Goal: Communication & Community: Answer question/provide support

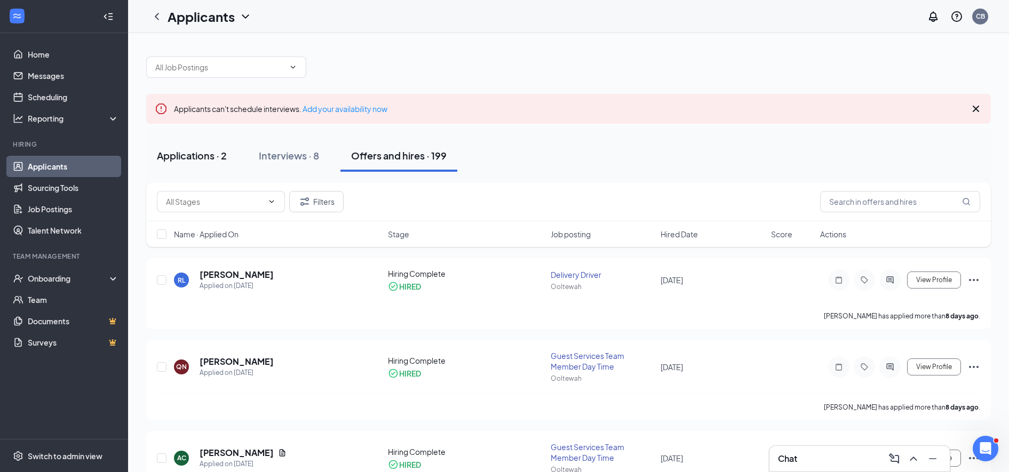
click at [188, 149] on div "Applications · 2" at bounding box center [192, 155] width 70 height 13
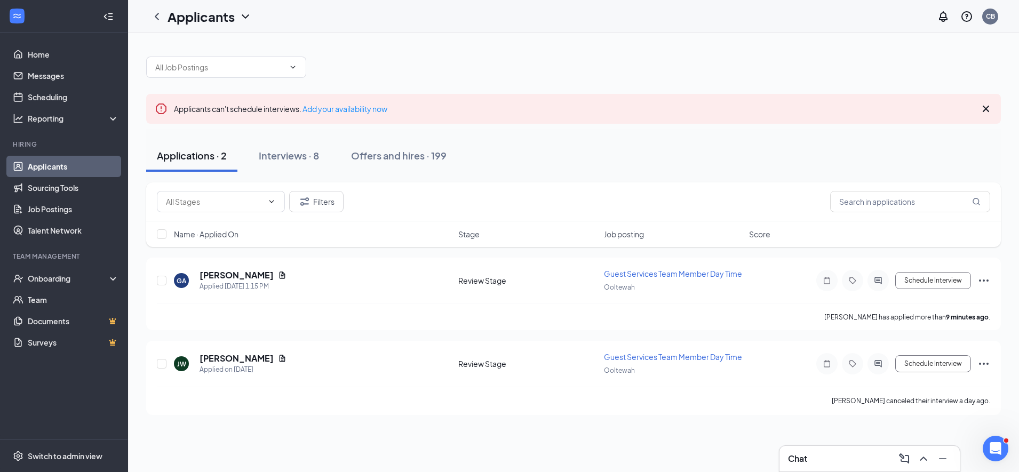
click at [985, 103] on icon "Cross" at bounding box center [986, 108] width 13 height 13
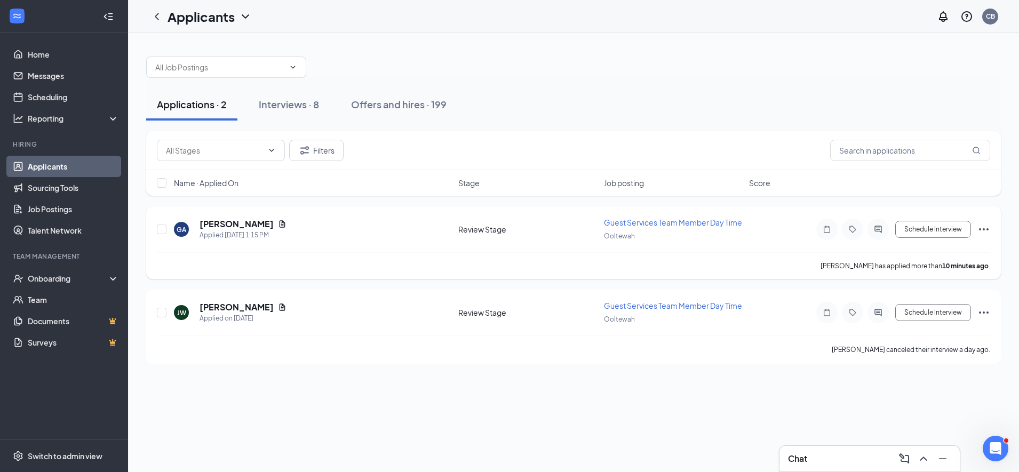
click at [228, 229] on h5 "[PERSON_NAME]" at bounding box center [237, 224] width 74 height 12
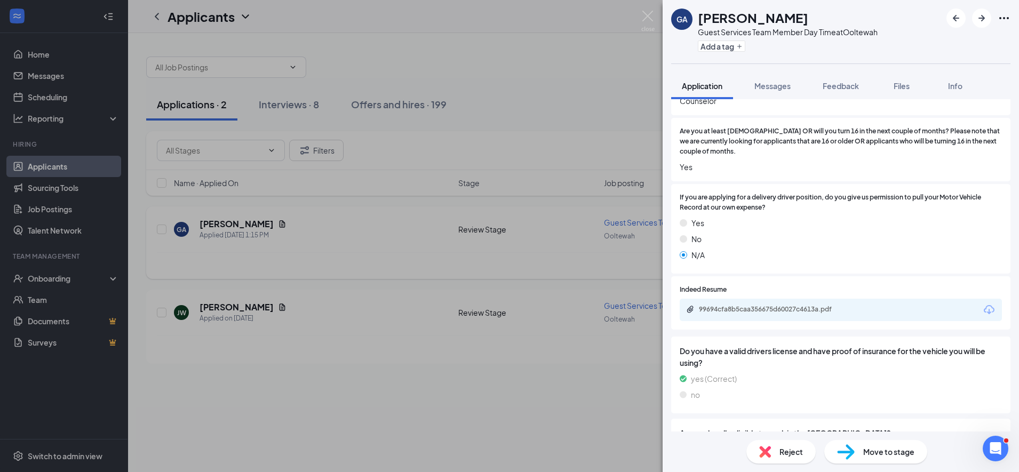
scroll to position [450, 0]
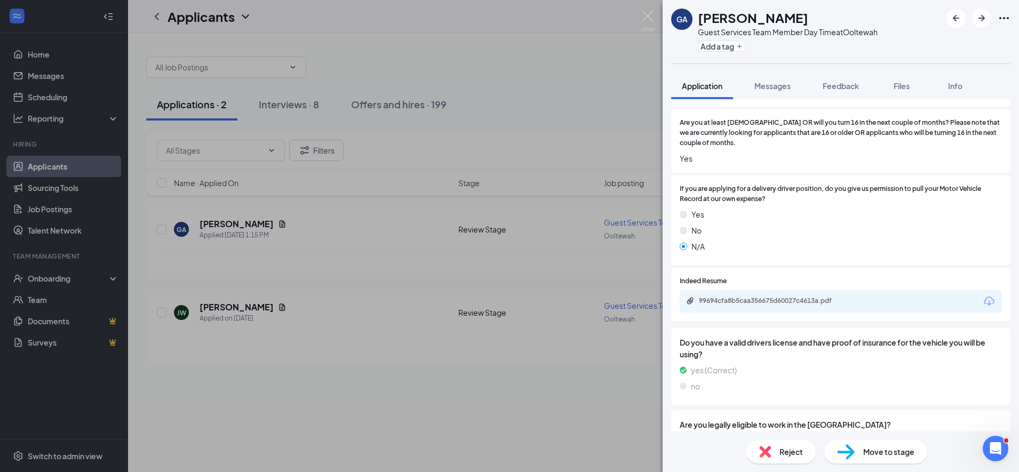
click at [983, 295] on icon "Download" at bounding box center [989, 301] width 13 height 13
click at [358, 234] on div "GA [PERSON_NAME] Guest Services Team Member Day Time at [GEOGRAPHIC_DATA] Add a…" at bounding box center [509, 236] width 1019 height 472
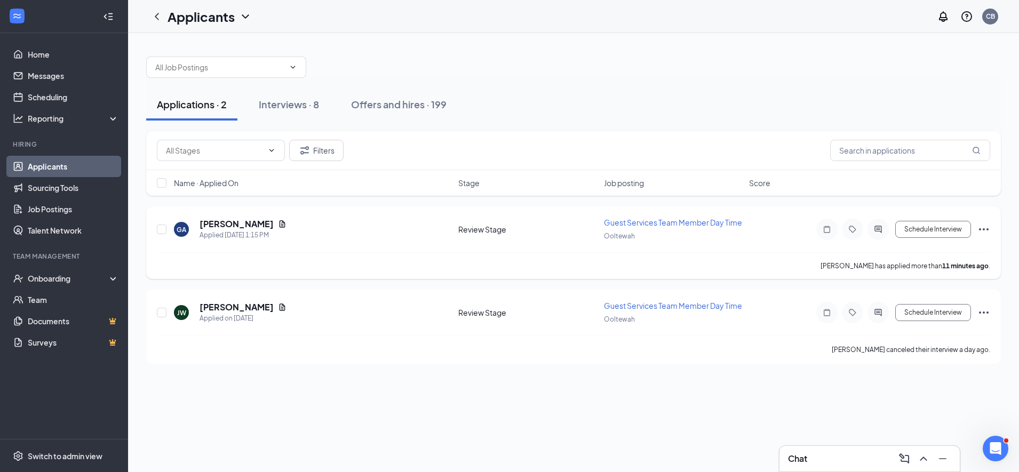
click at [884, 228] on icon "ActiveChat" at bounding box center [878, 229] width 13 height 9
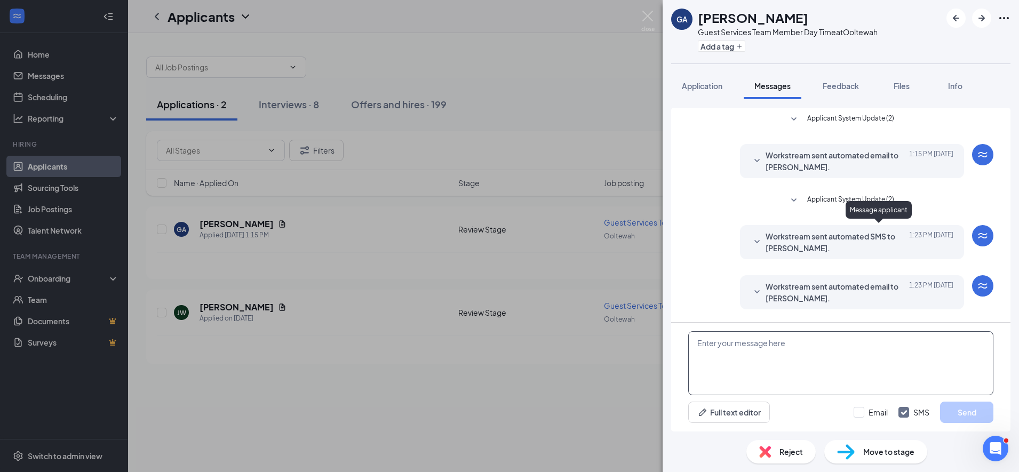
click at [717, 339] on textarea at bounding box center [841, 363] width 305 height 64
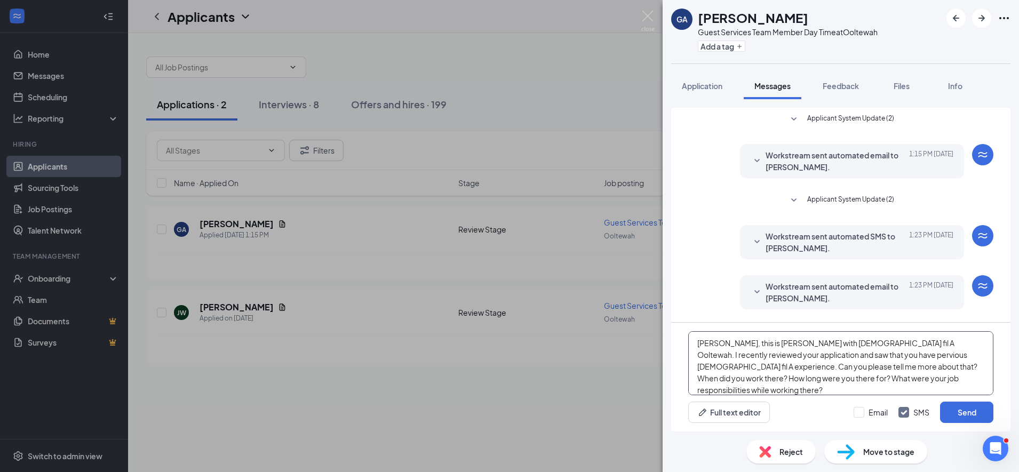
click at [783, 366] on textarea "[PERSON_NAME], this is [PERSON_NAME] with [DEMOGRAPHIC_DATA] fil A Ooltewah. I …" at bounding box center [841, 363] width 305 height 64
type textarea "[PERSON_NAME], this is [PERSON_NAME] with [DEMOGRAPHIC_DATA] fil A Ooltewah. I …"
click at [952, 407] on button "Send" at bounding box center [966, 412] width 53 height 21
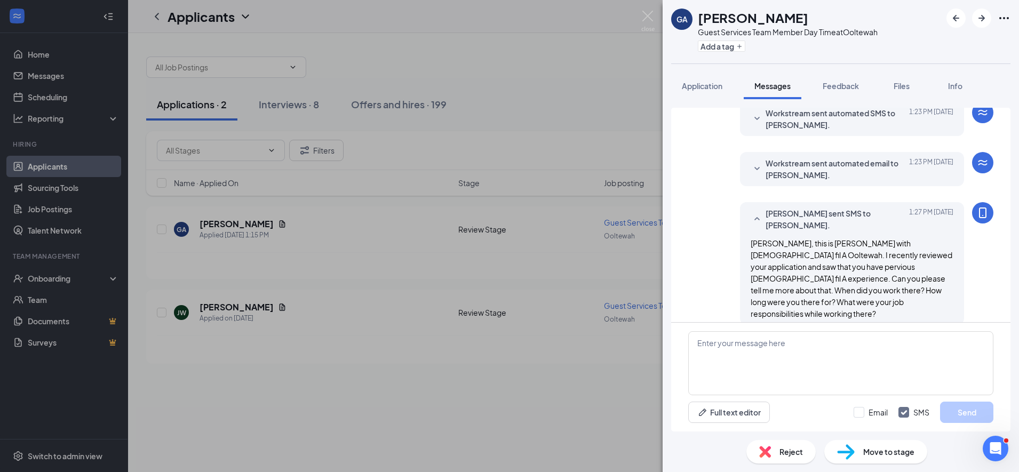
scroll to position [125, 0]
click at [323, 243] on div "GA [PERSON_NAME] Guest Services Team Member Day Time at [GEOGRAPHIC_DATA] Add a…" at bounding box center [509, 236] width 1019 height 472
